Goal: Information Seeking & Learning: Learn about a topic

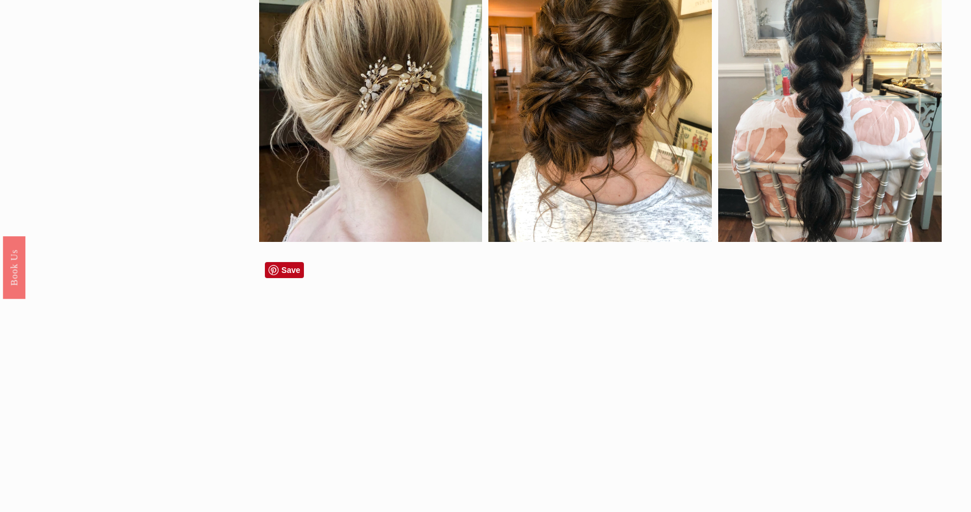
scroll to position [1238, 0]
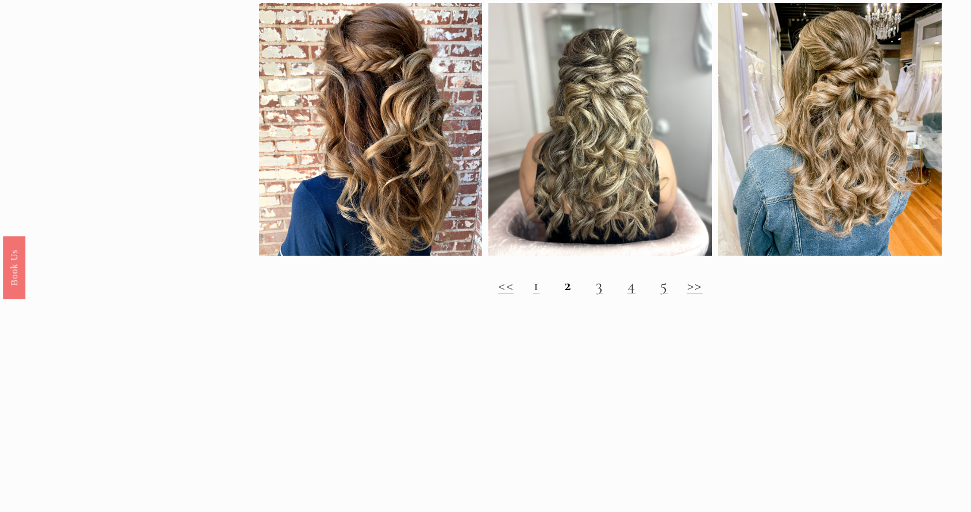
click at [539, 295] on link "1" at bounding box center [536, 285] width 6 height 20
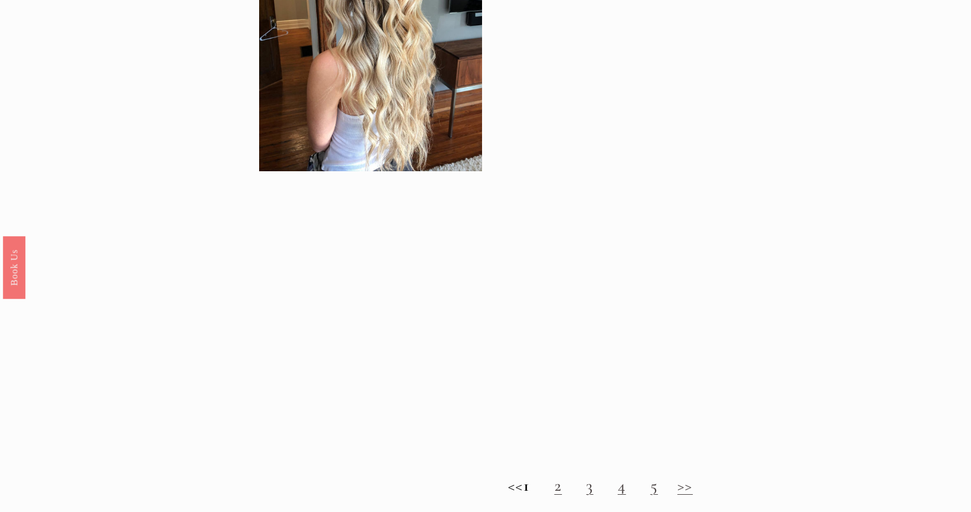
scroll to position [1167, 0]
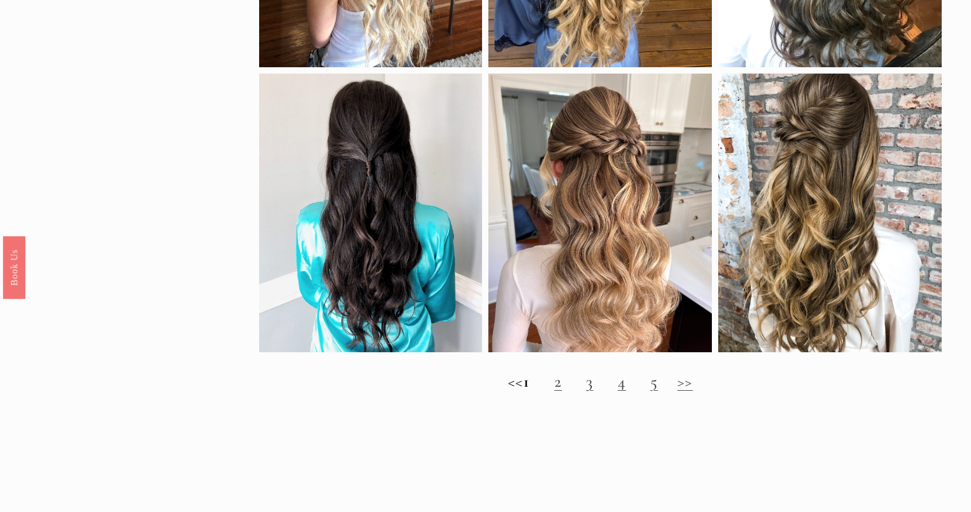
click at [593, 391] on link "3" at bounding box center [589, 381] width 7 height 20
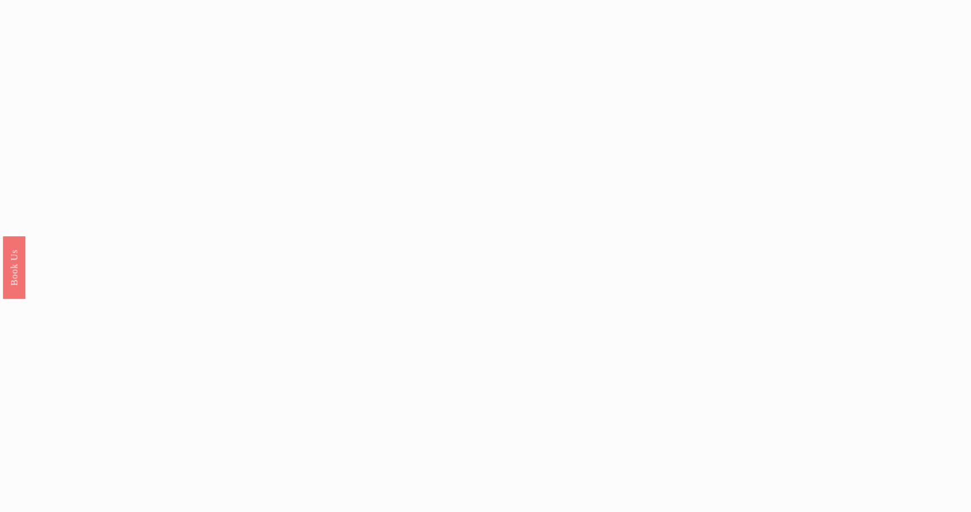
scroll to position [992, 0]
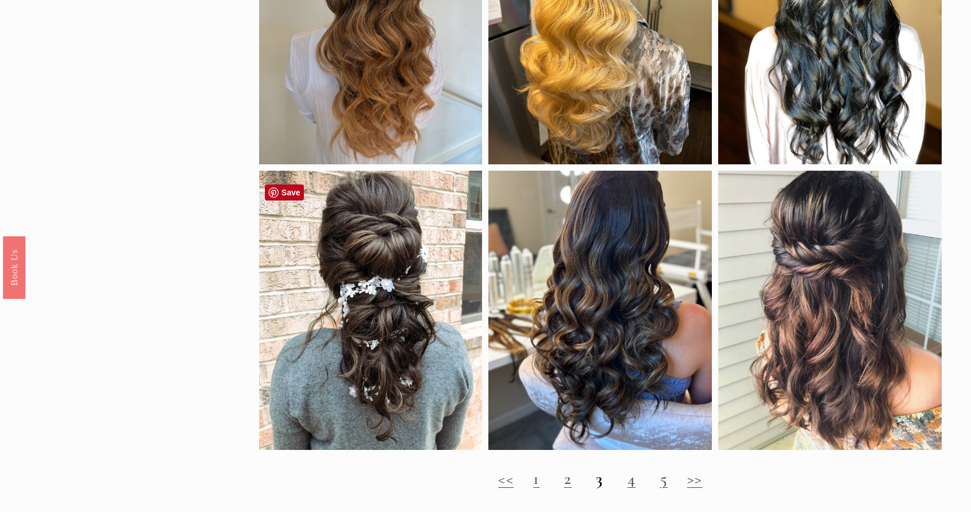
click at [393, 332] on div at bounding box center [371, 310] width 224 height 279
click at [399, 328] on div at bounding box center [371, 310] width 224 height 279
click at [630, 489] on link "4" at bounding box center [632, 478] width 8 height 20
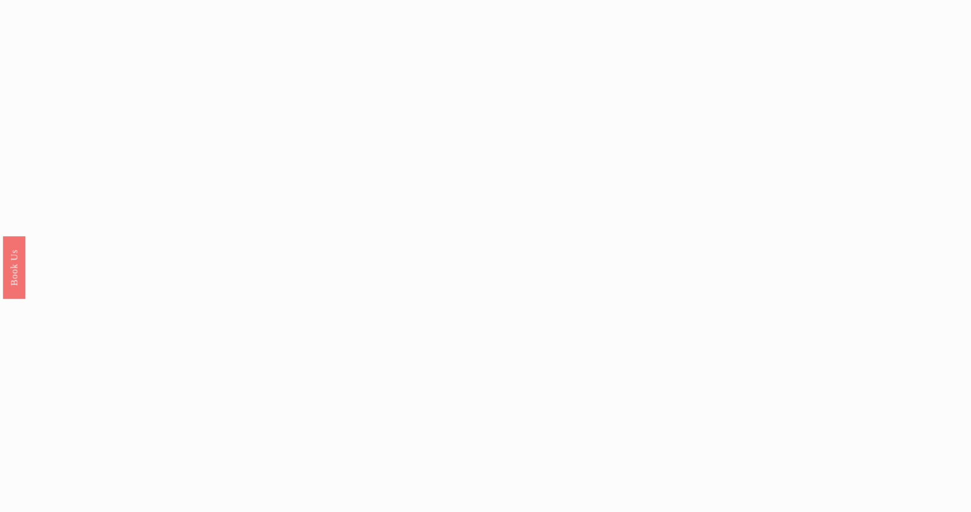
scroll to position [1041, 0]
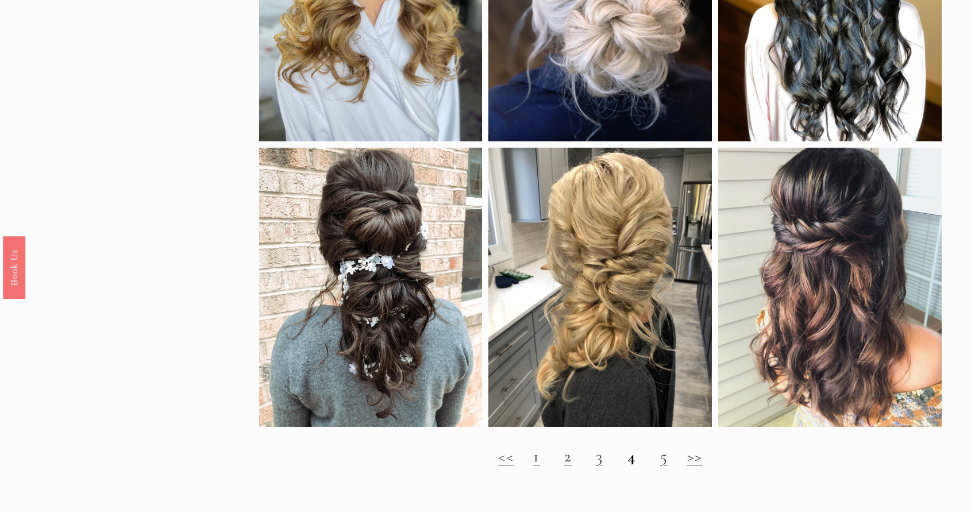
click at [661, 466] on link "5" at bounding box center [663, 456] width 7 height 20
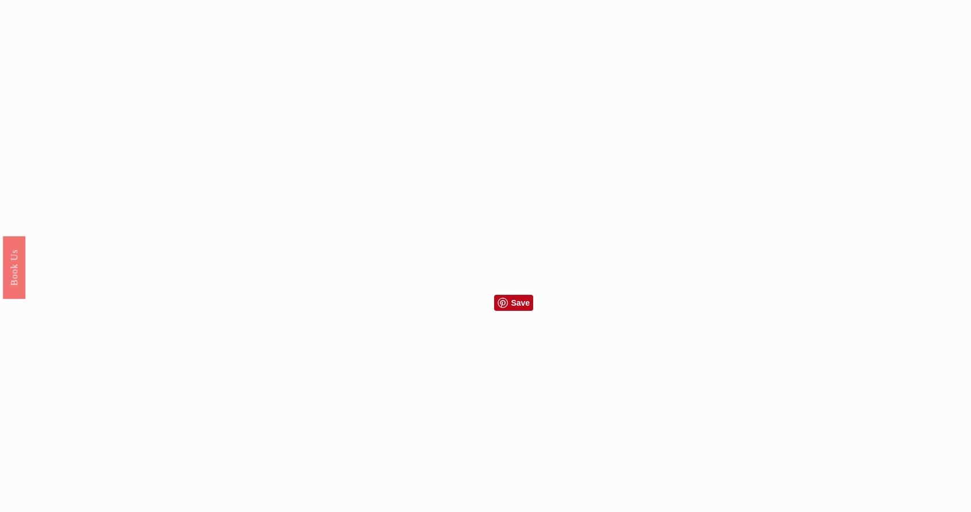
scroll to position [1163, 0]
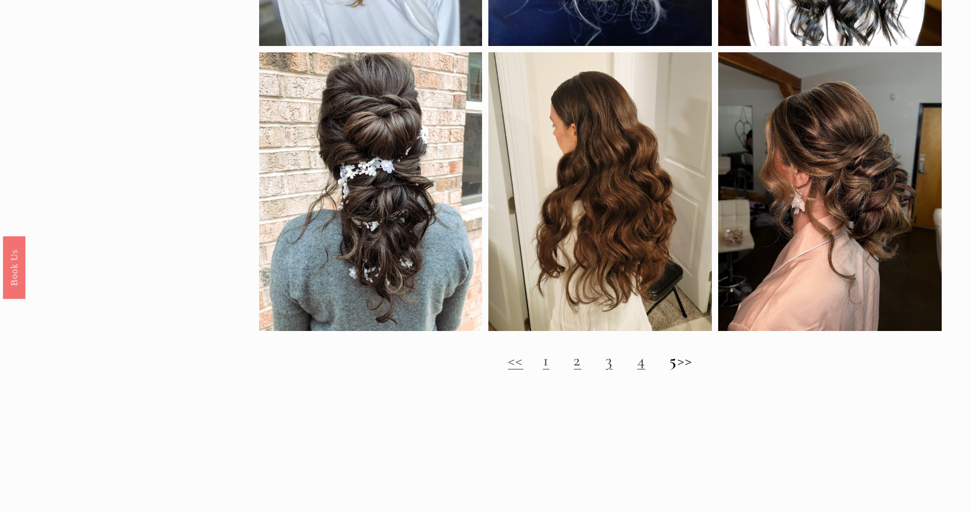
drag, startPoint x: 312, startPoint y: 260, endPoint x: 357, endPoint y: 254, distance: 45.3
click at [357, 254] on div at bounding box center [371, 191] width 224 height 279
drag, startPoint x: 375, startPoint y: 223, endPoint x: 369, endPoint y: 195, distance: 28.3
click at [357, 201] on div at bounding box center [371, 191] width 224 height 279
click at [387, 169] on div at bounding box center [371, 191] width 224 height 279
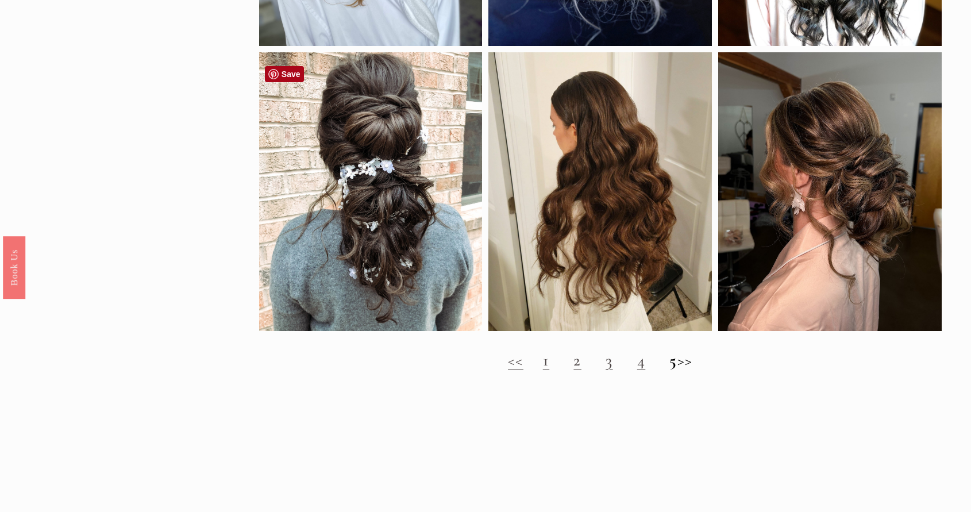
click at [280, 71] on link "Save" at bounding box center [284, 74] width 39 height 16
click at [290, 77] on link "Save" at bounding box center [284, 74] width 39 height 16
click at [376, 201] on div at bounding box center [371, 191] width 224 height 279
click at [356, 245] on div at bounding box center [371, 191] width 224 height 279
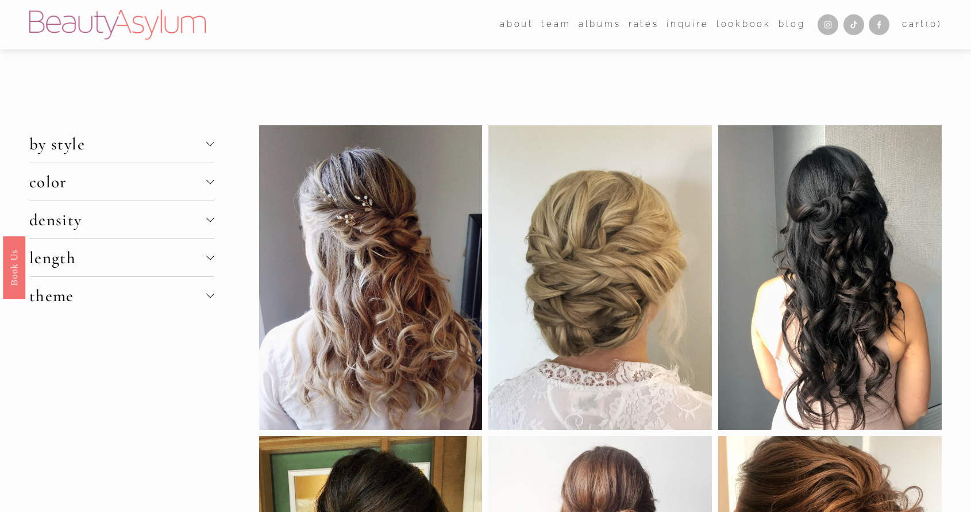
click at [209, 146] on div at bounding box center [210, 144] width 8 height 8
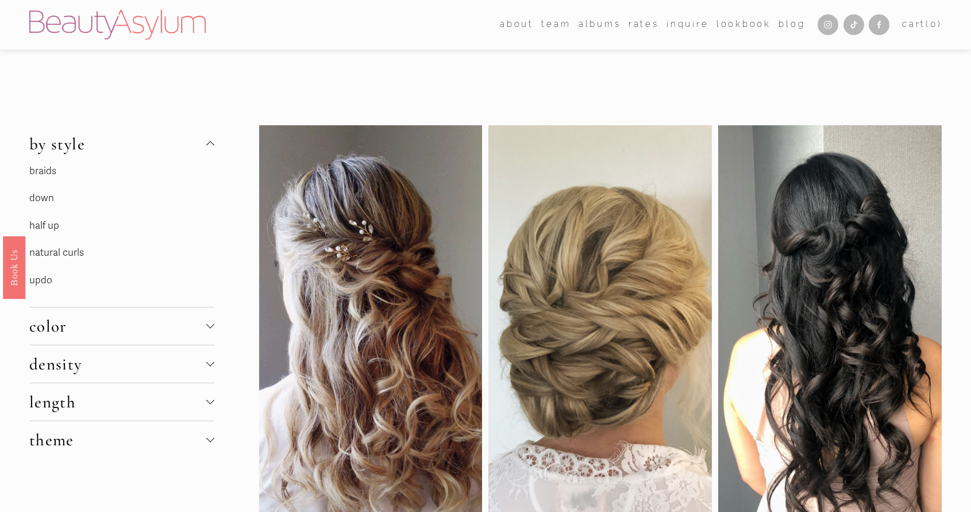
click at [46, 197] on link "down" at bounding box center [41, 198] width 25 height 12
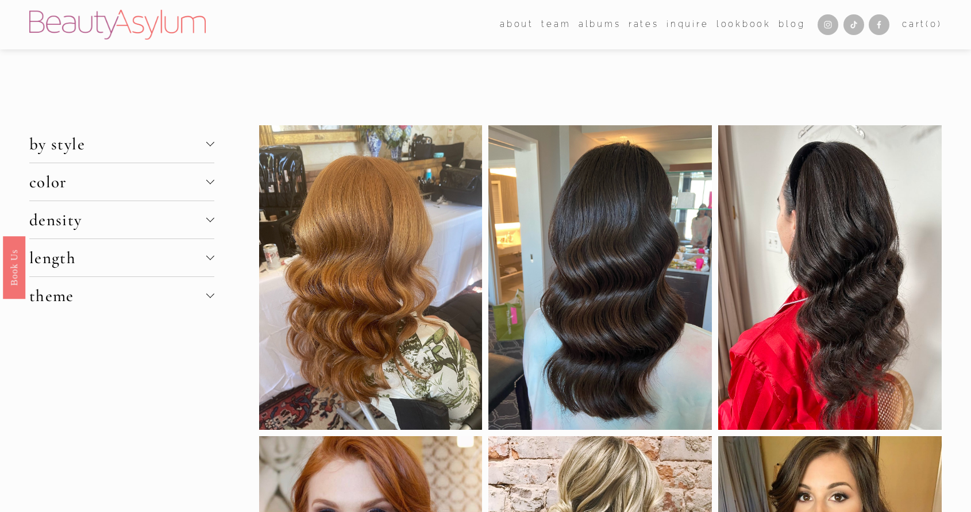
click at [208, 143] on div at bounding box center [210, 143] width 8 height 8
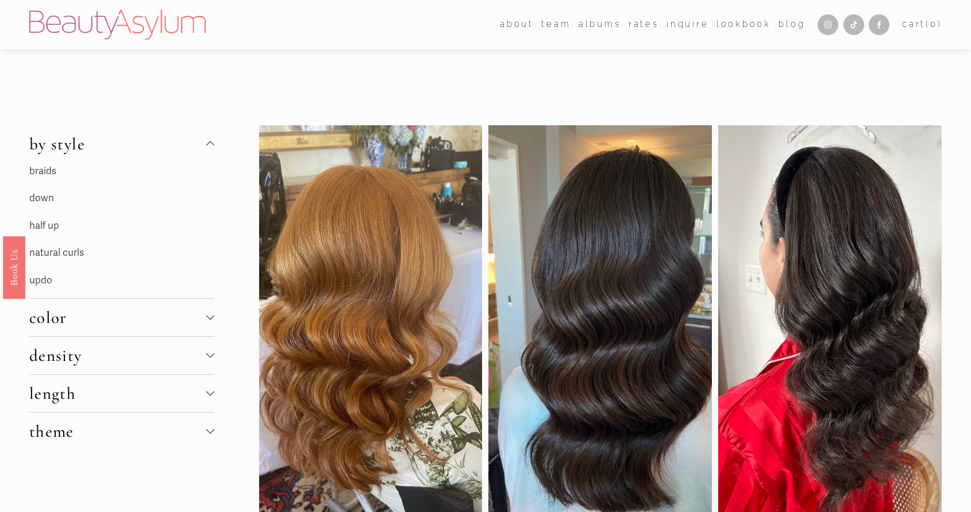
click at [53, 224] on link "half up" at bounding box center [44, 226] width 30 height 12
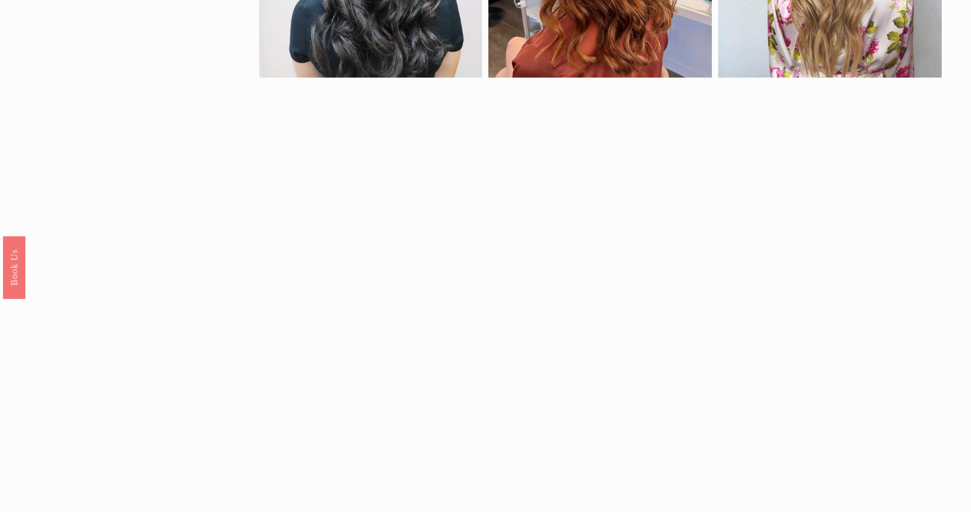
scroll to position [1007, 0]
